Goal: Task Accomplishment & Management: Manage account settings

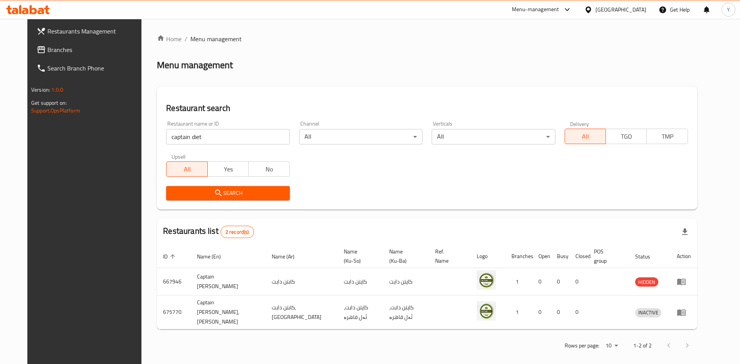
click at [205, 132] on input "captain diet" at bounding box center [227, 136] width 123 height 15
paste input "Captain D"
click at [205, 132] on input "Captain [PERSON_NAME]" at bounding box center [227, 136] width 123 height 15
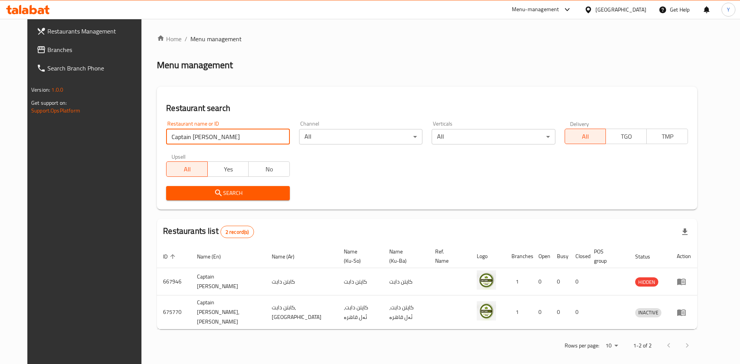
type input "Captain [PERSON_NAME]"
click button "Search" at bounding box center [227, 193] width 123 height 14
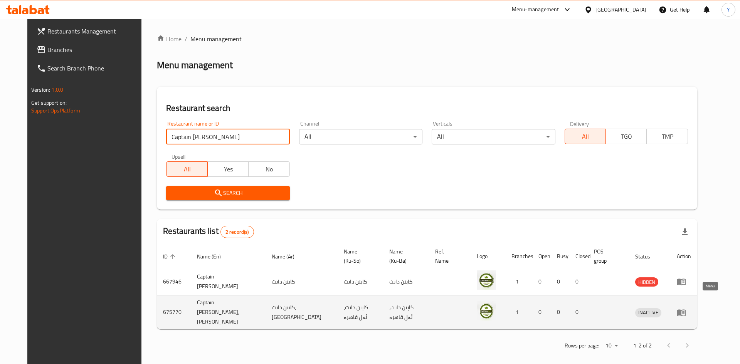
click at [686, 310] on icon "enhanced table" at bounding box center [682, 313] width 8 height 7
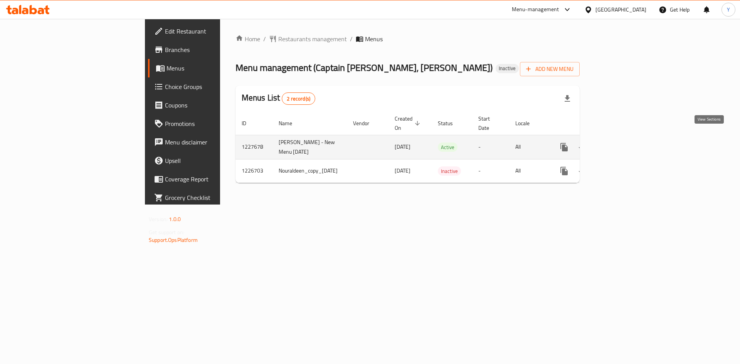
click at [625, 143] on icon "enhanced table" at bounding box center [619, 147] width 9 height 9
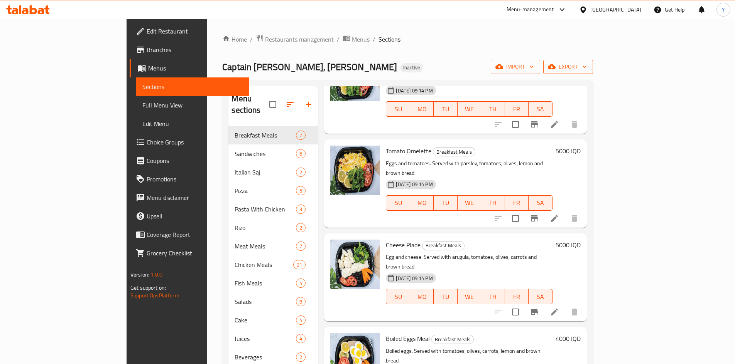
click at [587, 67] on span "export" at bounding box center [567, 67] width 37 height 10
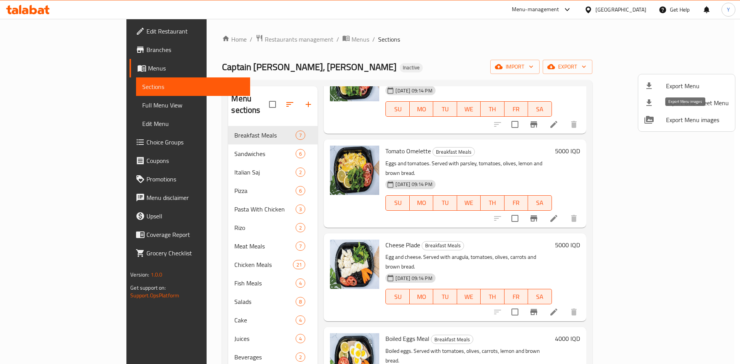
click at [692, 121] on span "Export Menu images" at bounding box center [697, 119] width 63 height 9
click at [185, 300] on div at bounding box center [370, 182] width 740 height 364
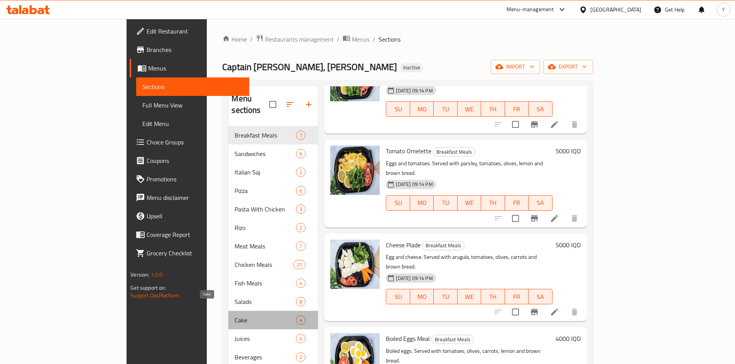
click at [234, 316] on span "Cake" at bounding box center [264, 320] width 61 height 9
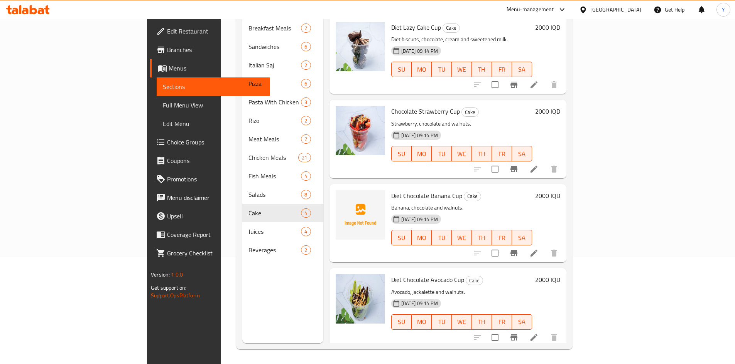
scroll to position [108, 0]
click at [339, 113] on img at bounding box center [359, 129] width 49 height 49
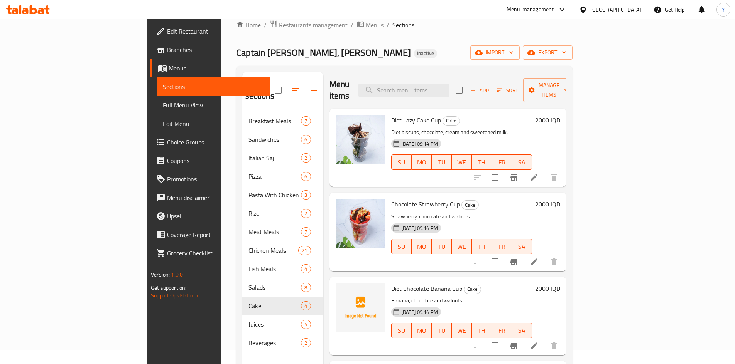
scroll to position [0, 0]
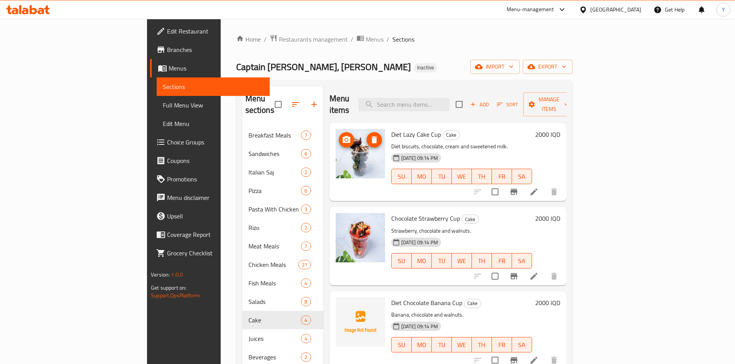
click at [335, 151] on img at bounding box center [359, 153] width 49 height 49
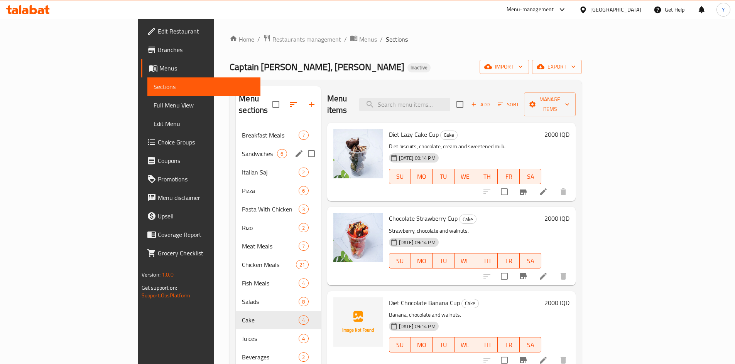
click at [236, 130] on div "Breakfast Meals 7" at bounding box center [278, 135] width 85 height 19
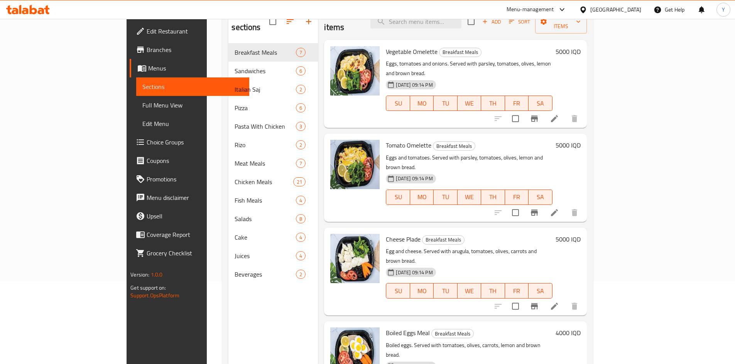
scroll to position [69, 0]
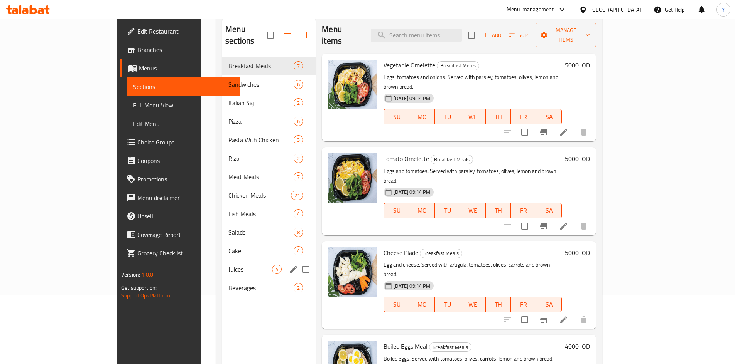
click at [222, 260] on div "Juices 4" at bounding box center [268, 269] width 93 height 19
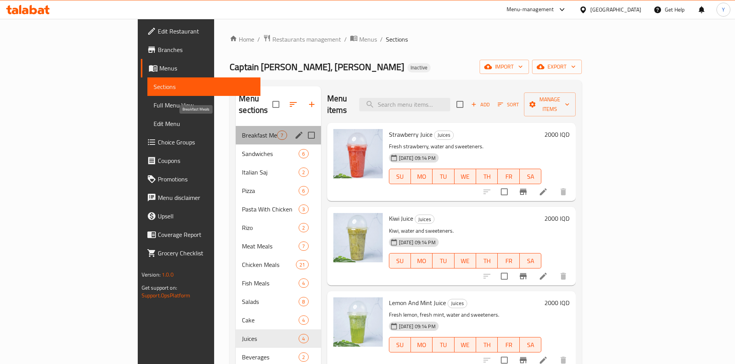
click at [242, 131] on span "Breakfast Meals" at bounding box center [259, 135] width 35 height 9
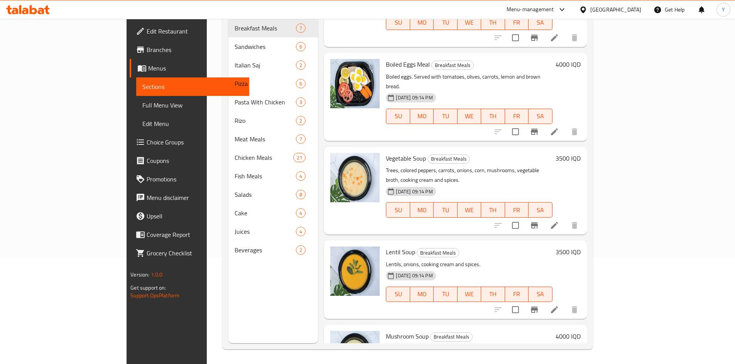
scroll to position [108, 0]
drag, startPoint x: 361, startPoint y: 190, endPoint x: 384, endPoint y: 188, distance: 23.2
click at [386, 246] on h6 "Lentil Soup Breakfast Meals" at bounding box center [469, 251] width 166 height 11
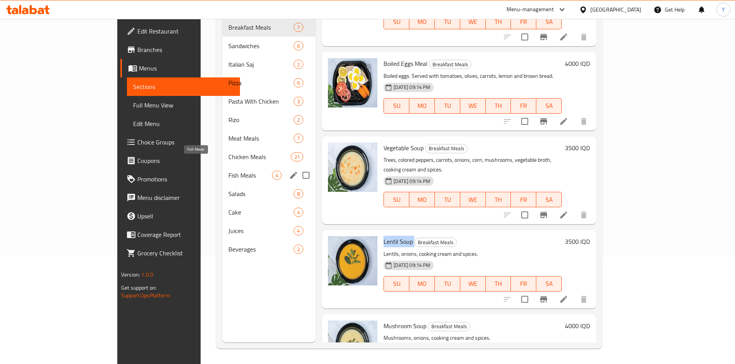
click at [228, 171] on span "Fish Meals" at bounding box center [250, 175] width 44 height 9
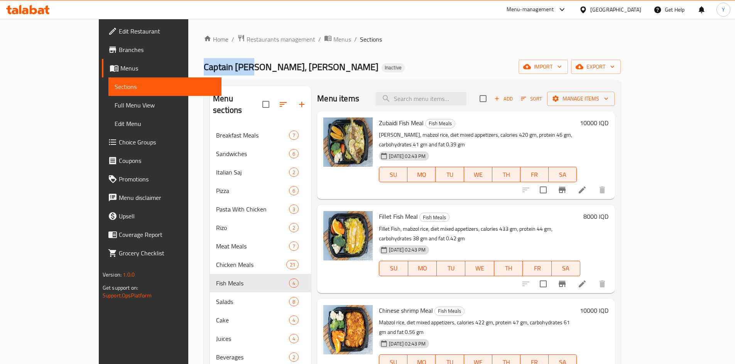
drag, startPoint x: 138, startPoint y: 63, endPoint x: 185, endPoint y: 63, distance: 46.7
click at [204, 63] on span "Captain [PERSON_NAME], [PERSON_NAME]" at bounding box center [291, 66] width 175 height 17
copy span "Captain [PERSON_NAME]"
click at [332, 320] on img at bounding box center [347, 329] width 49 height 49
click at [323, 308] on img at bounding box center [347, 329] width 49 height 49
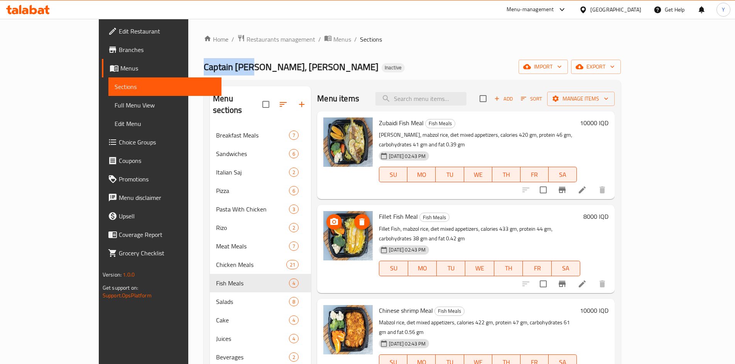
click at [323, 239] on img at bounding box center [347, 235] width 49 height 49
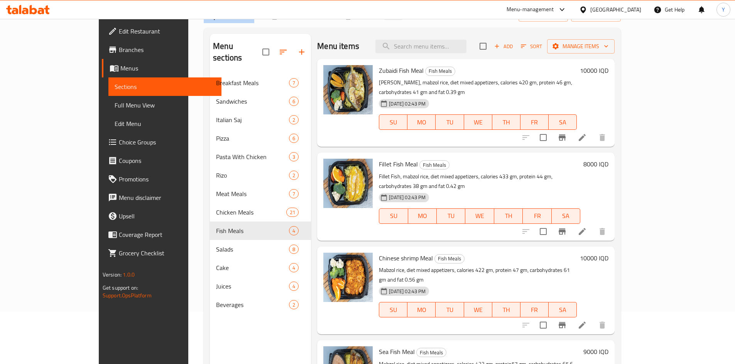
scroll to position [108, 0]
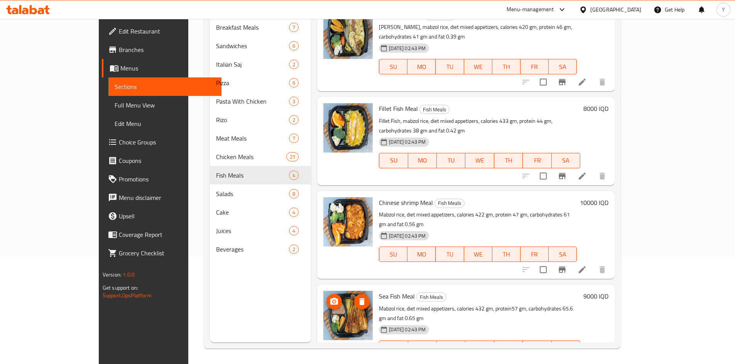
click at [344, 291] on img at bounding box center [347, 315] width 49 height 49
click at [330, 208] on img at bounding box center [347, 221] width 49 height 49
click at [324, 291] on img at bounding box center [347, 315] width 49 height 49
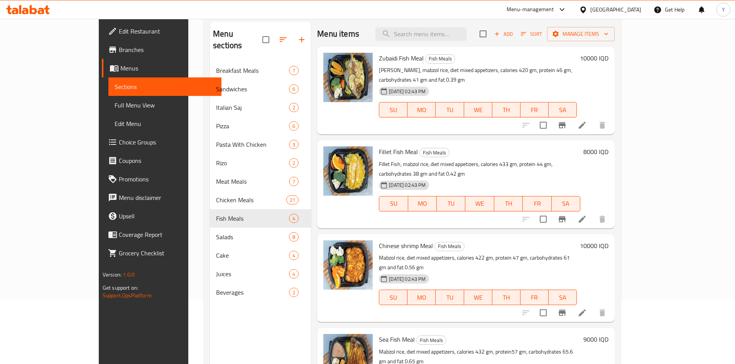
scroll to position [0, 0]
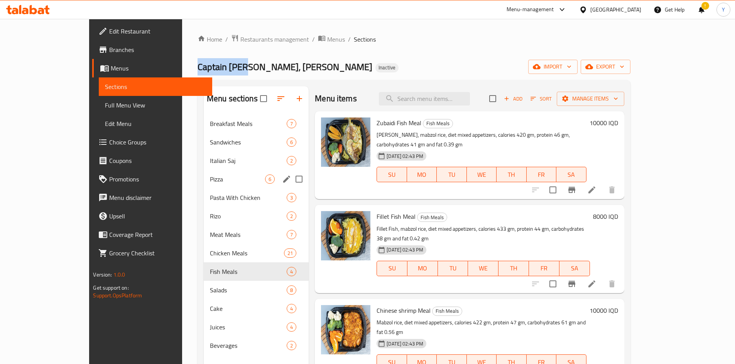
click at [209, 174] on div "Pizza 6" at bounding box center [256, 179] width 105 height 19
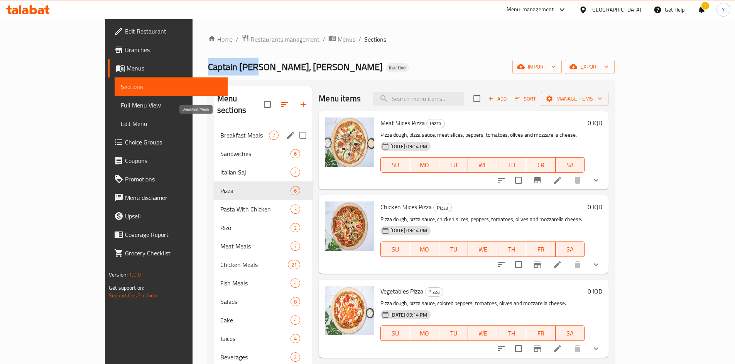
click at [229, 131] on span "Breakfast Meals" at bounding box center [244, 135] width 49 height 9
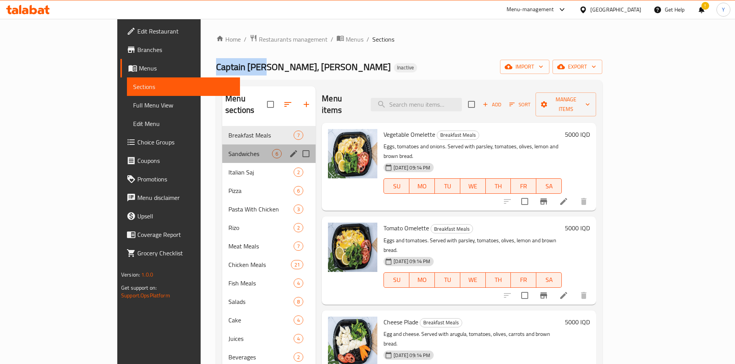
click at [231, 145] on div "Sandwiches 6" at bounding box center [268, 154] width 93 height 19
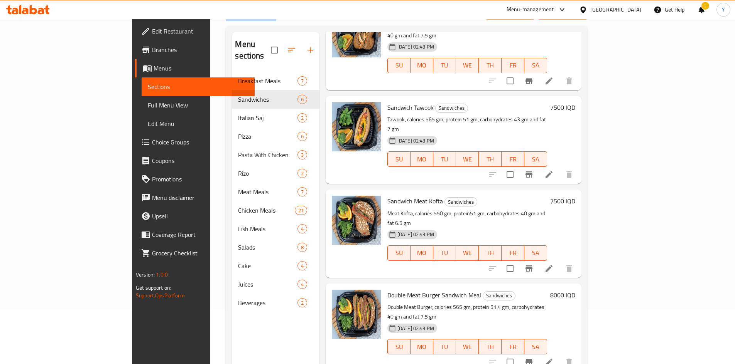
scroll to position [108, 0]
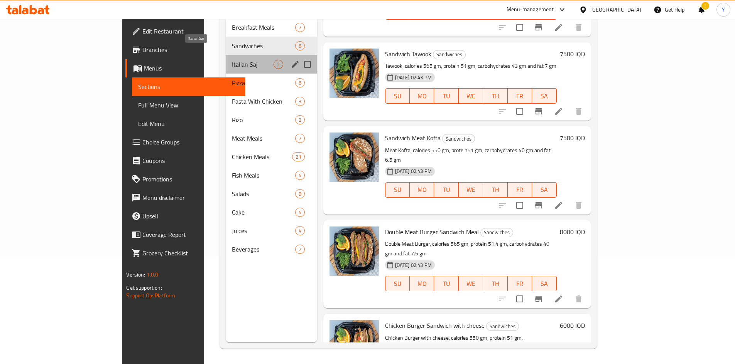
click at [232, 60] on span "Italian Saj" at bounding box center [252, 64] width 41 height 9
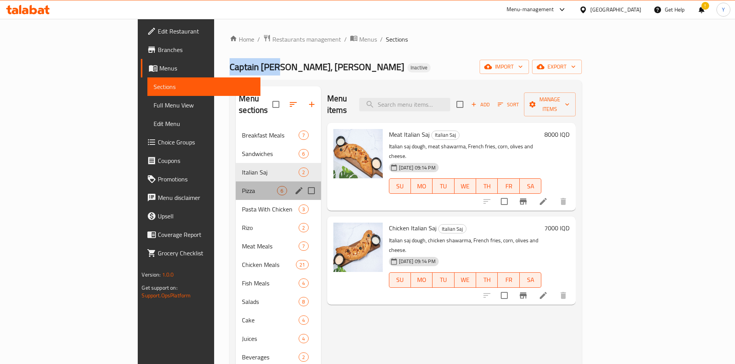
click at [236, 182] on div "Pizza 6" at bounding box center [278, 191] width 85 height 19
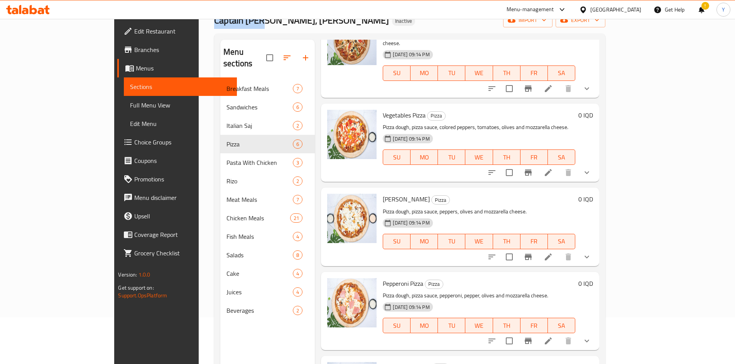
scroll to position [108, 0]
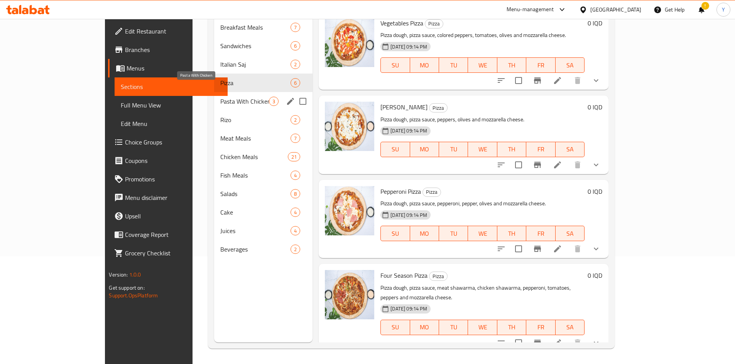
click at [220, 97] on span "Pasta With Chicken" at bounding box center [244, 101] width 49 height 9
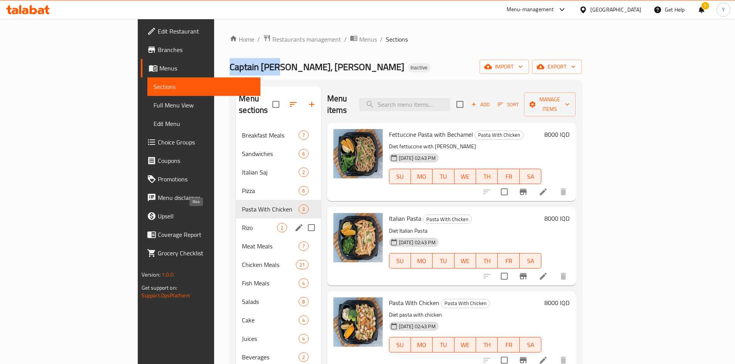
click at [242, 223] on span "Rizo" at bounding box center [259, 227] width 35 height 9
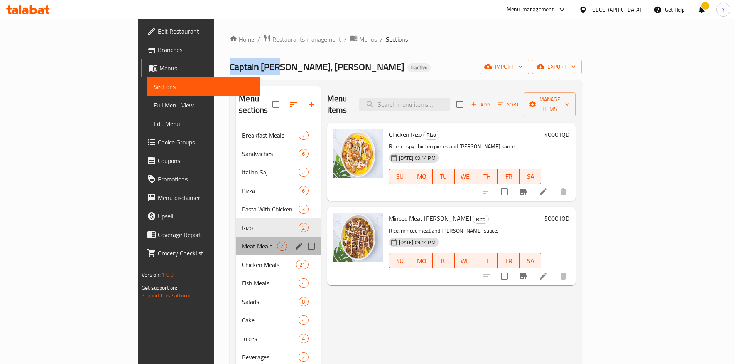
click at [236, 241] on div "Meat Meals 7" at bounding box center [278, 246] width 85 height 19
